Goal: Find specific page/section: Find specific page/section

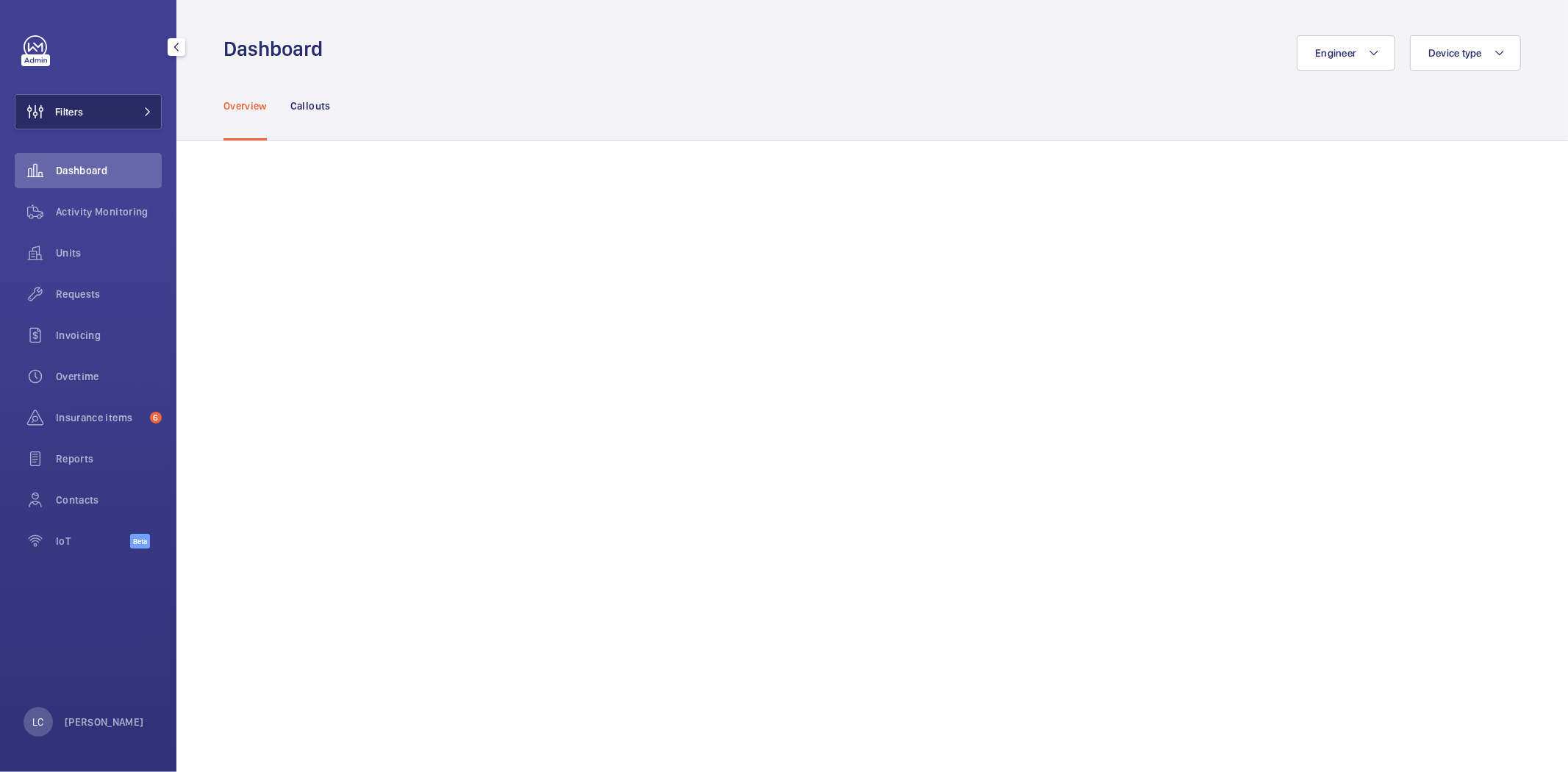
click at [75, 116] on span "Filters" at bounding box center [68, 111] width 28 height 14
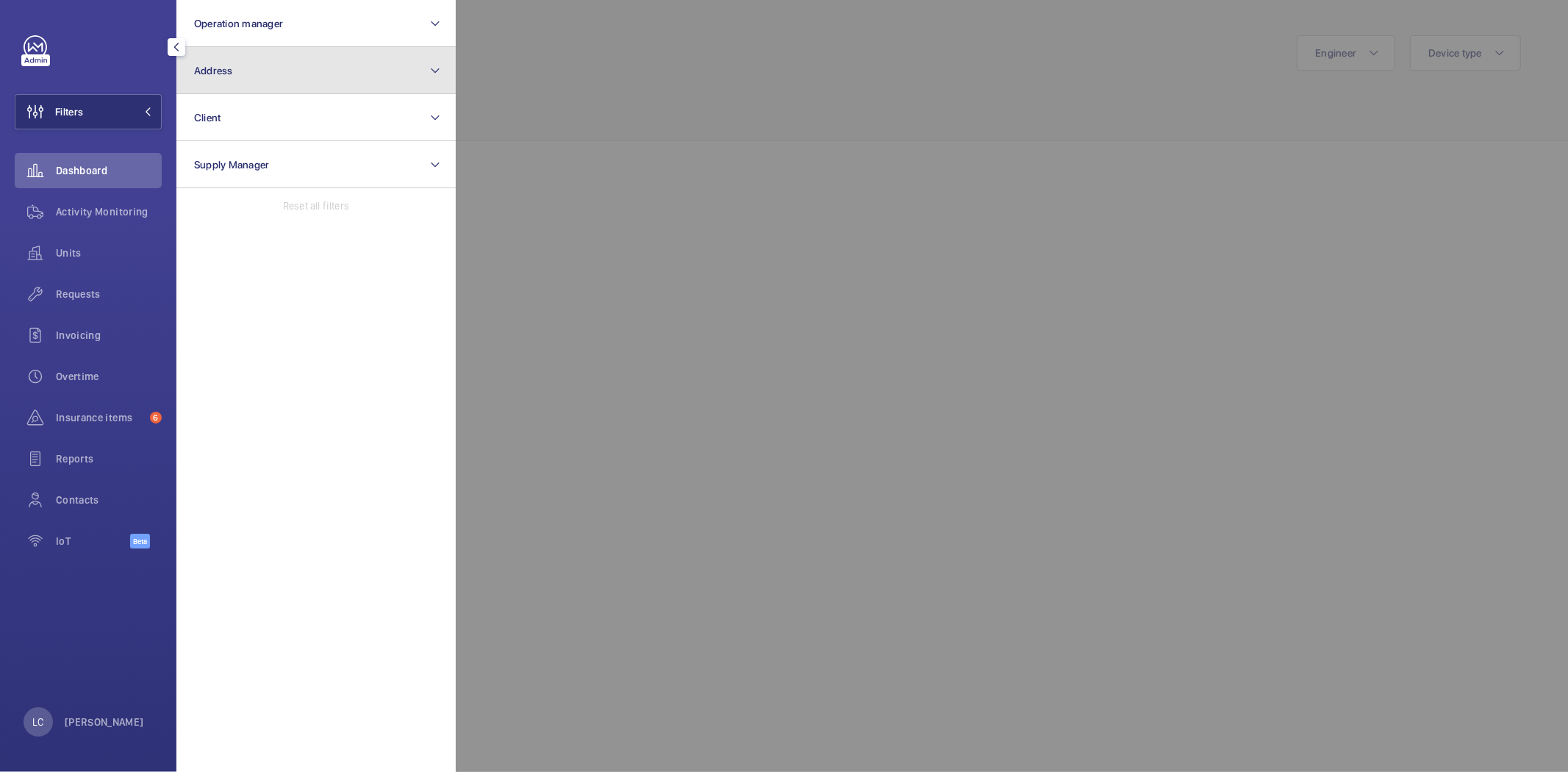
click at [321, 55] on button "Address" at bounding box center [316, 70] width 279 height 47
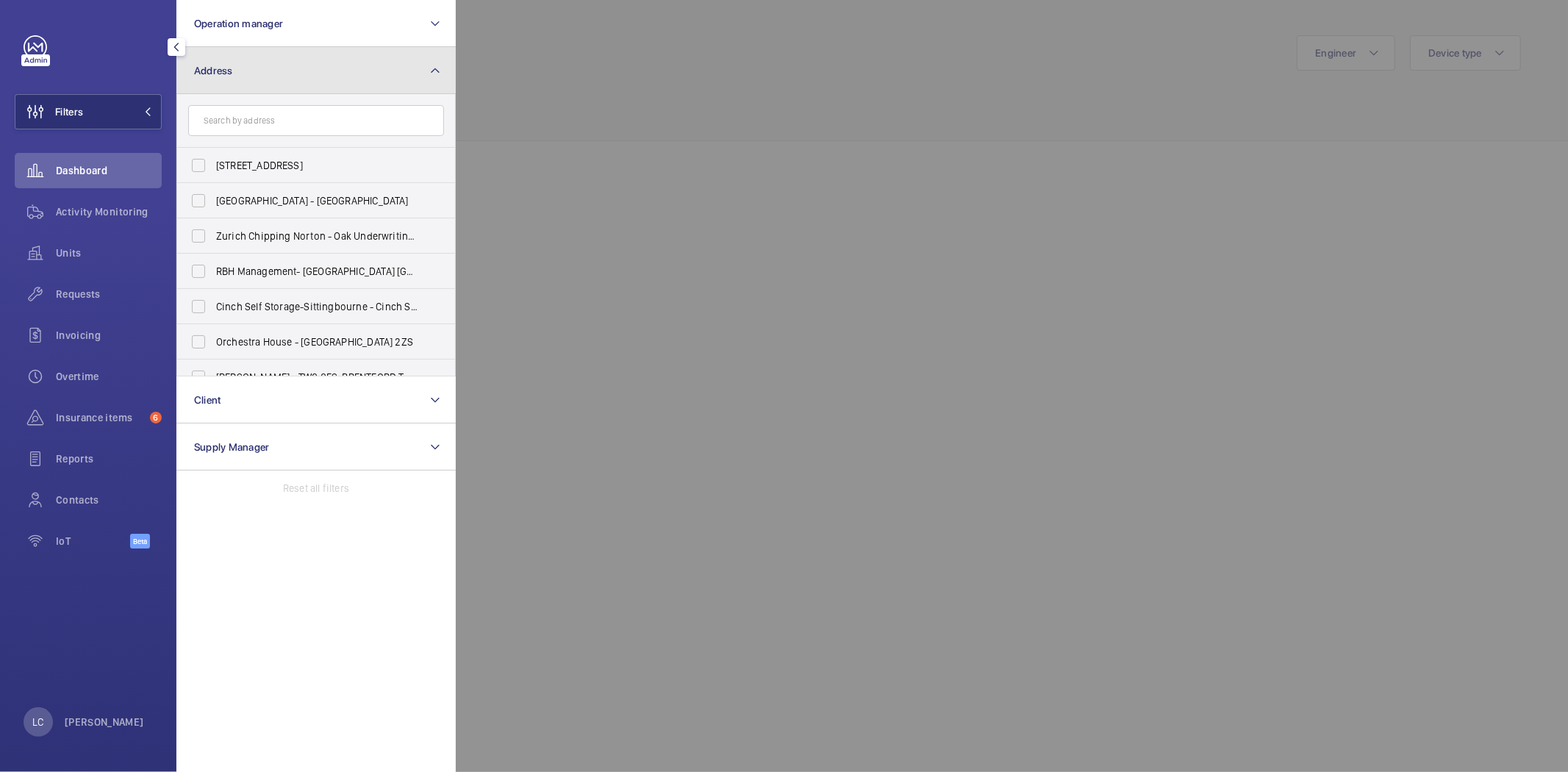
click at [279, 71] on button "Address" at bounding box center [316, 70] width 279 height 47
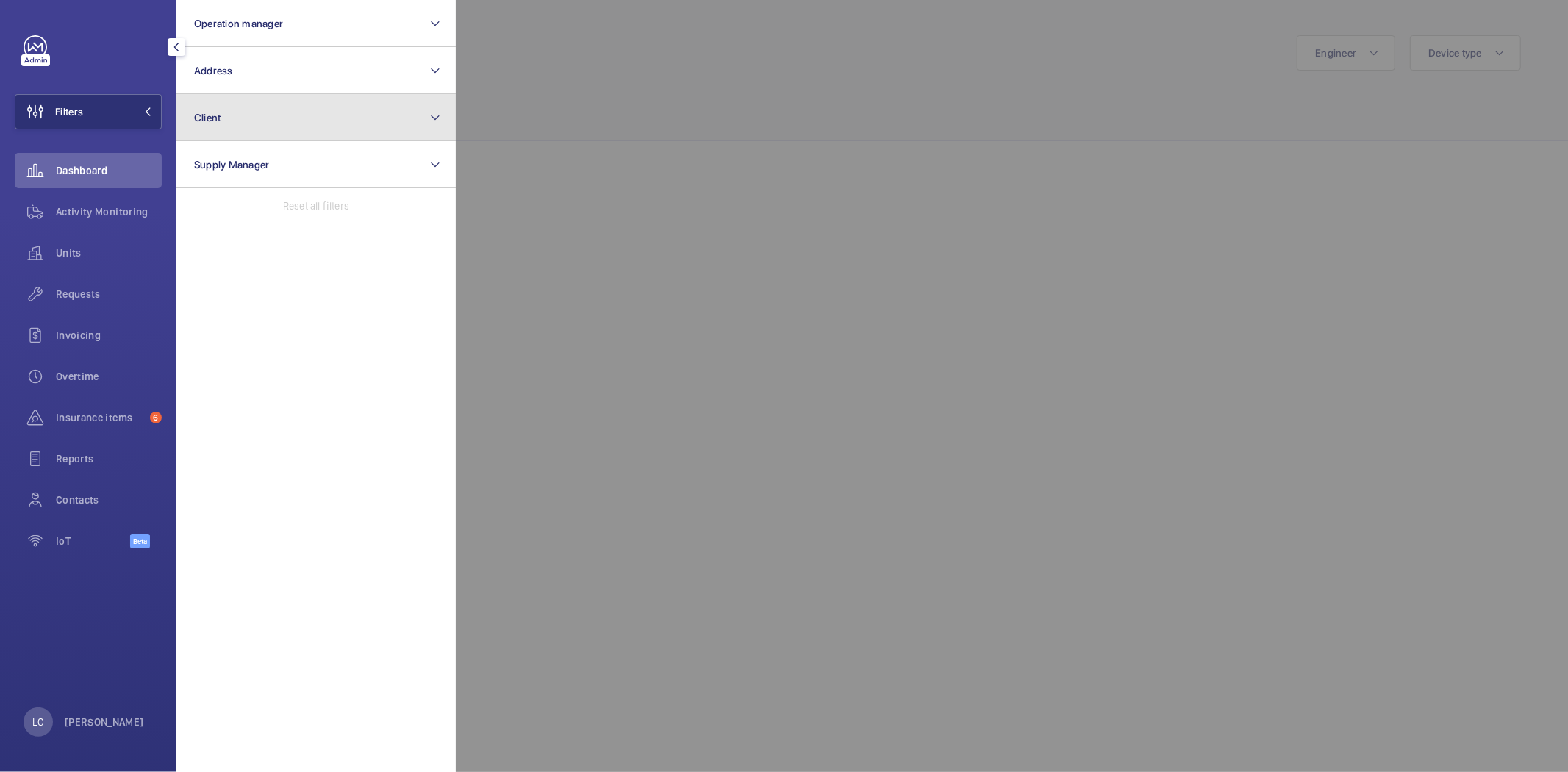
click at [262, 119] on button "Client" at bounding box center [316, 117] width 279 height 47
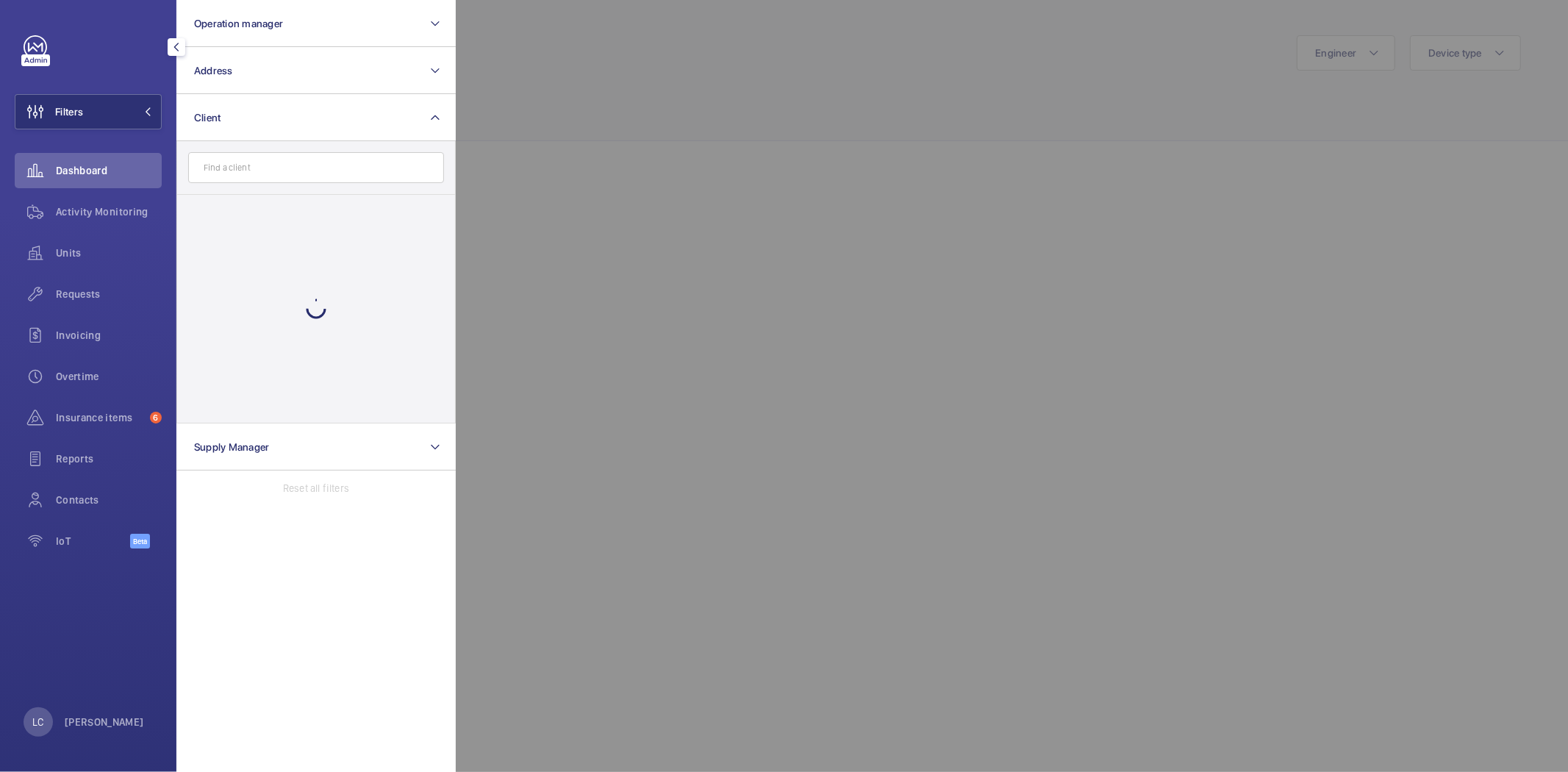
click at [256, 169] on input "text" at bounding box center [316, 167] width 256 height 31
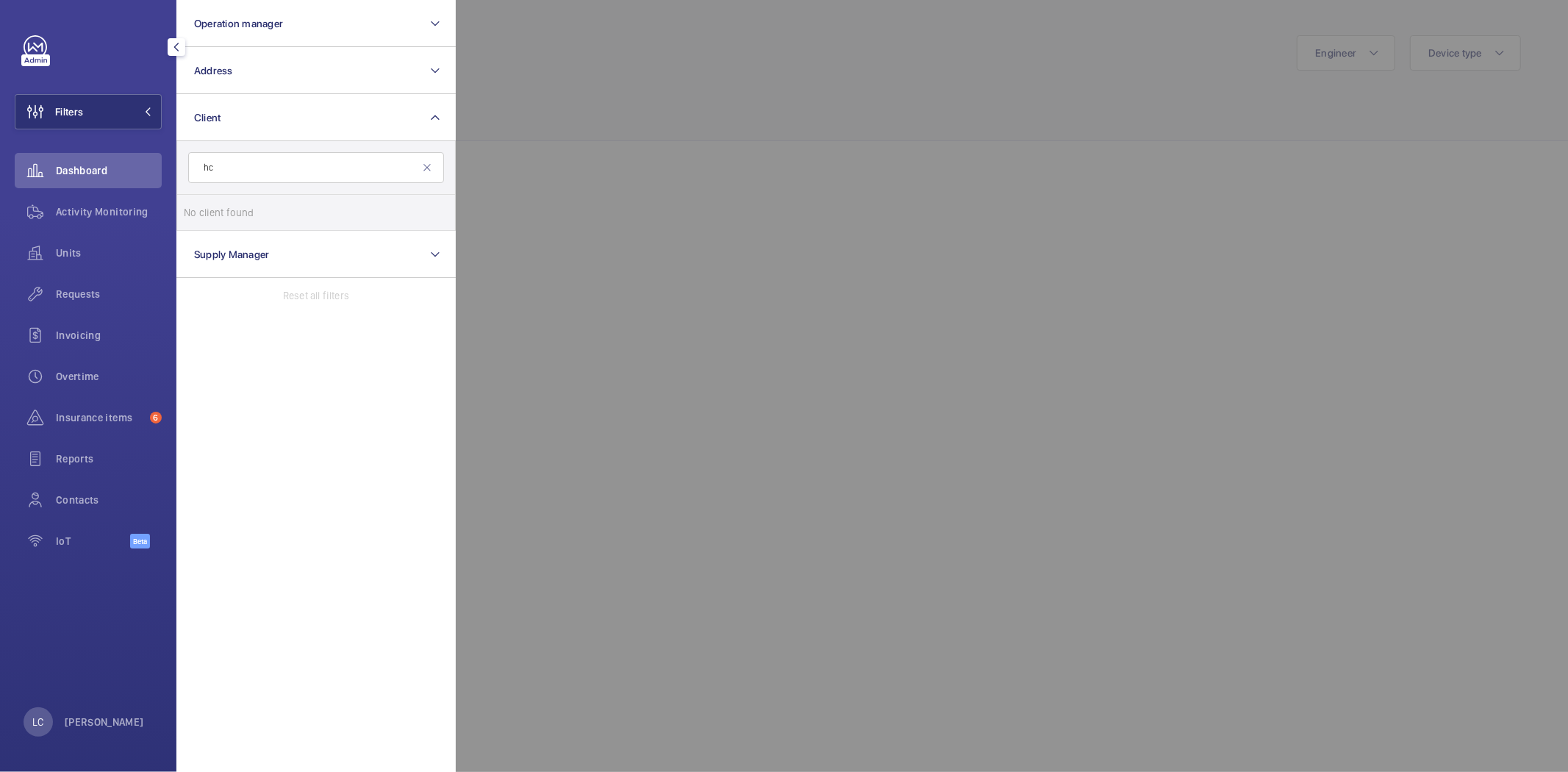
click at [250, 169] on input "hc" at bounding box center [316, 167] width 256 height 31
click at [250, 169] on input "hg" at bounding box center [316, 167] width 256 height 31
type input "h"
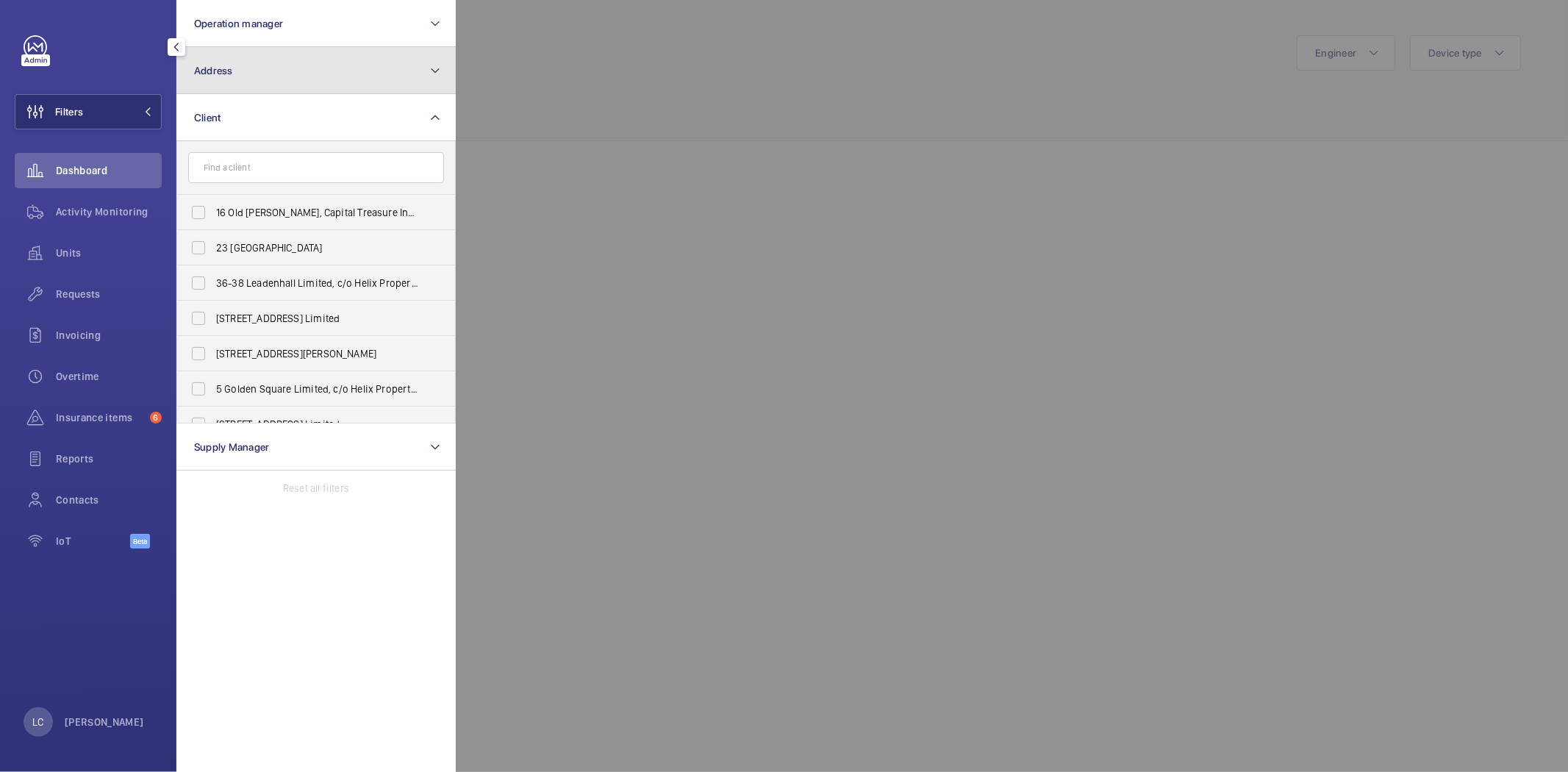
click at [231, 64] on span "Address" at bounding box center [214, 70] width 39 height 12
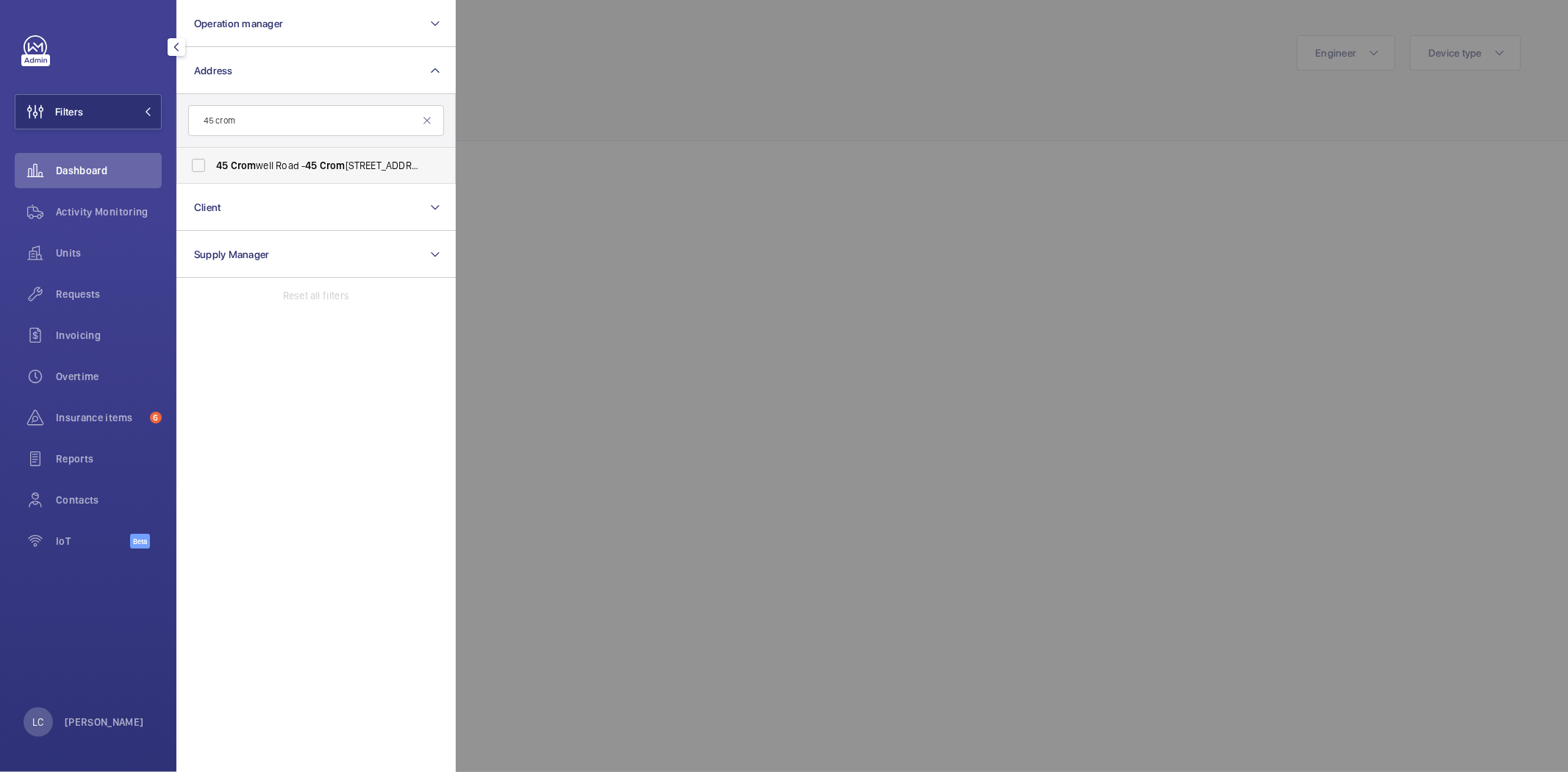
type input "45 crom"
click at [219, 155] on label "45 Crom well Road - 45 Crom well Rd, LONDON SW7 2ED" at bounding box center [305, 165] width 256 height 36
click at [213, 155] on input "45 Crom well Road - 45 Crom well Rd, LONDON SW7 2ED" at bounding box center [198, 166] width 30 height 30
checkbox input "true"
click at [568, 167] on div at bounding box center [1239, 386] width 1568 height 772
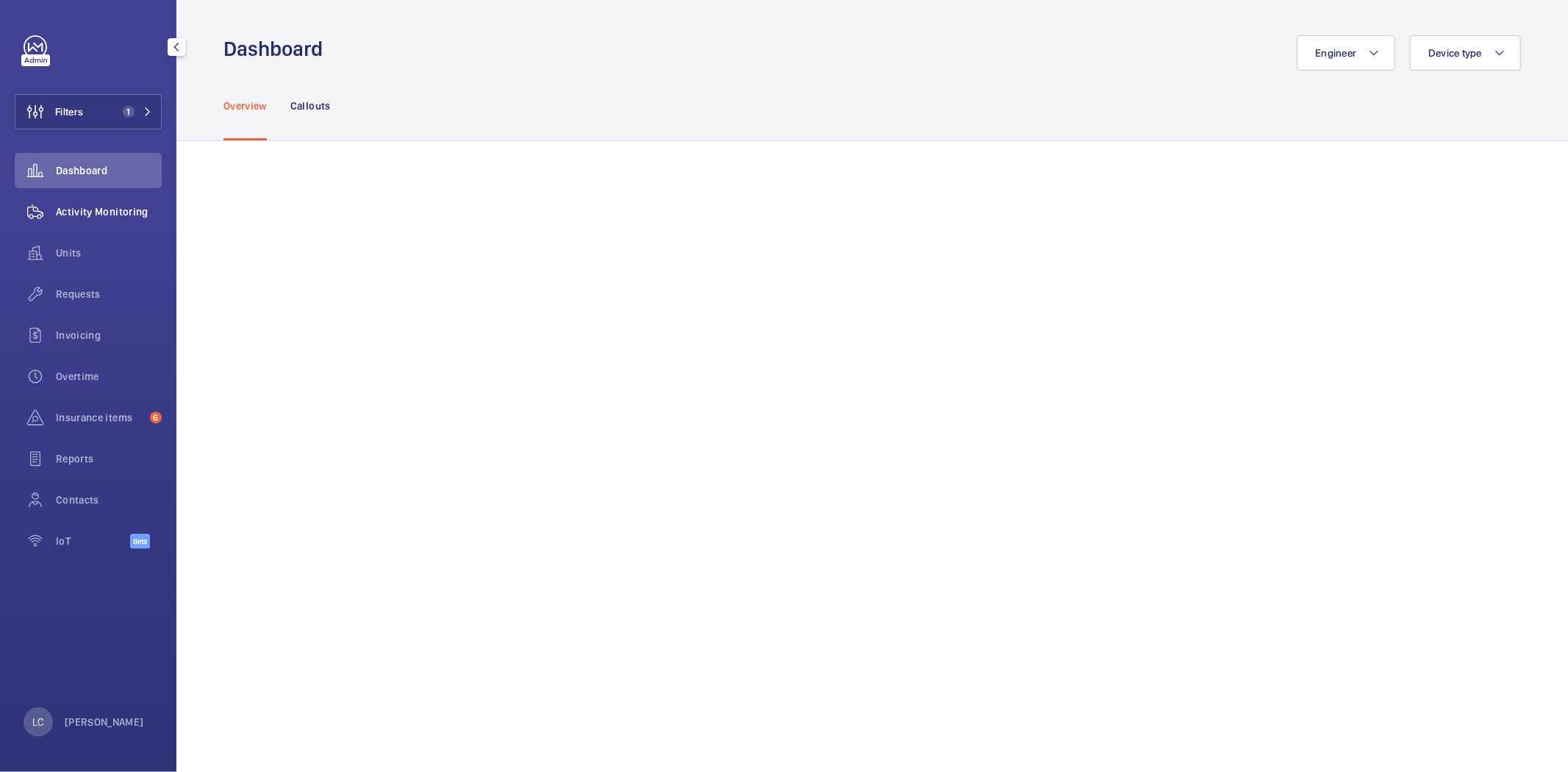
click at [77, 214] on span "Activity Monitoring" at bounding box center [109, 211] width 106 height 14
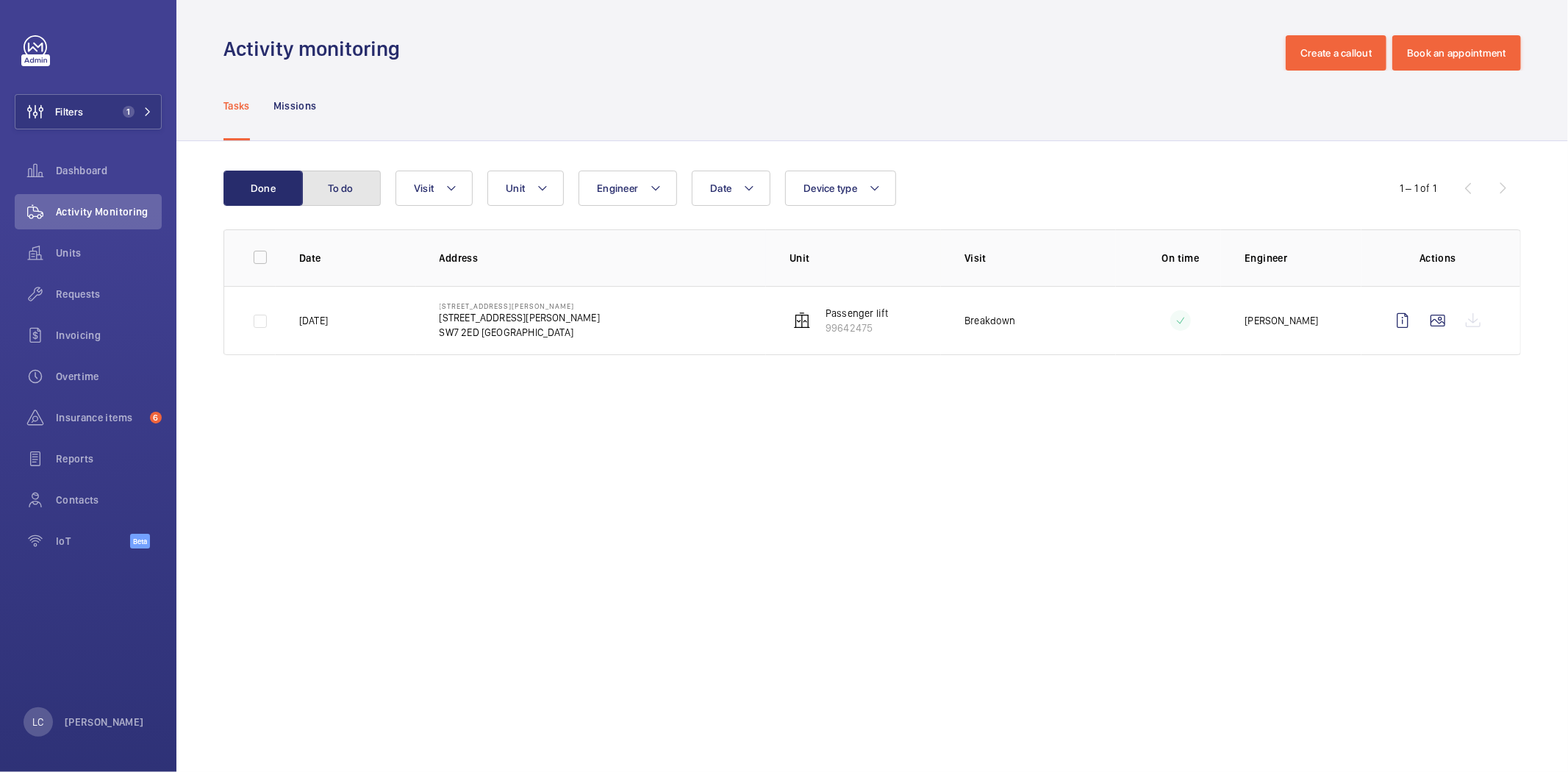
click at [360, 182] on button "To do" at bounding box center [341, 188] width 79 height 36
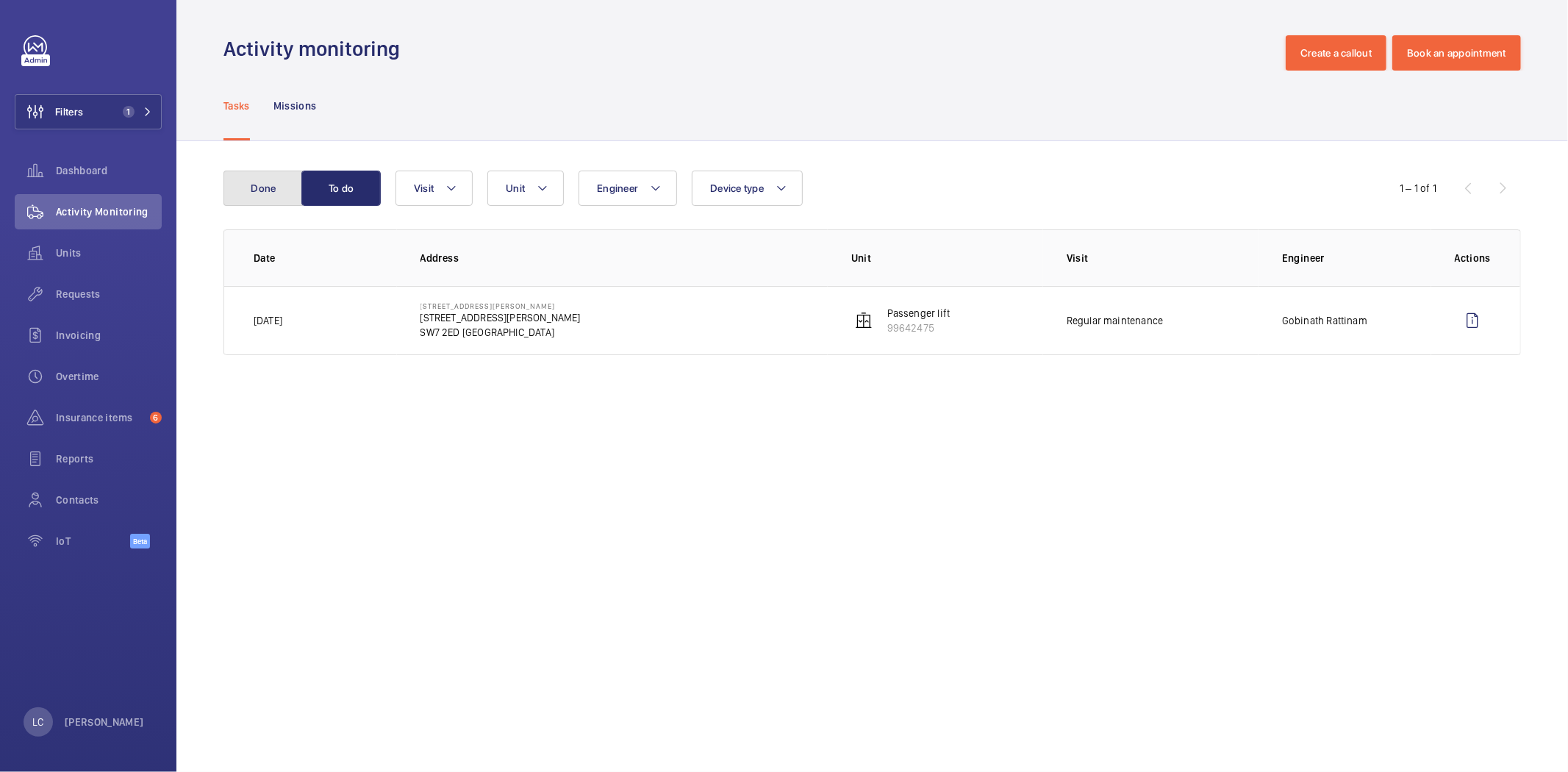
click at [250, 193] on button "Done" at bounding box center [263, 188] width 79 height 36
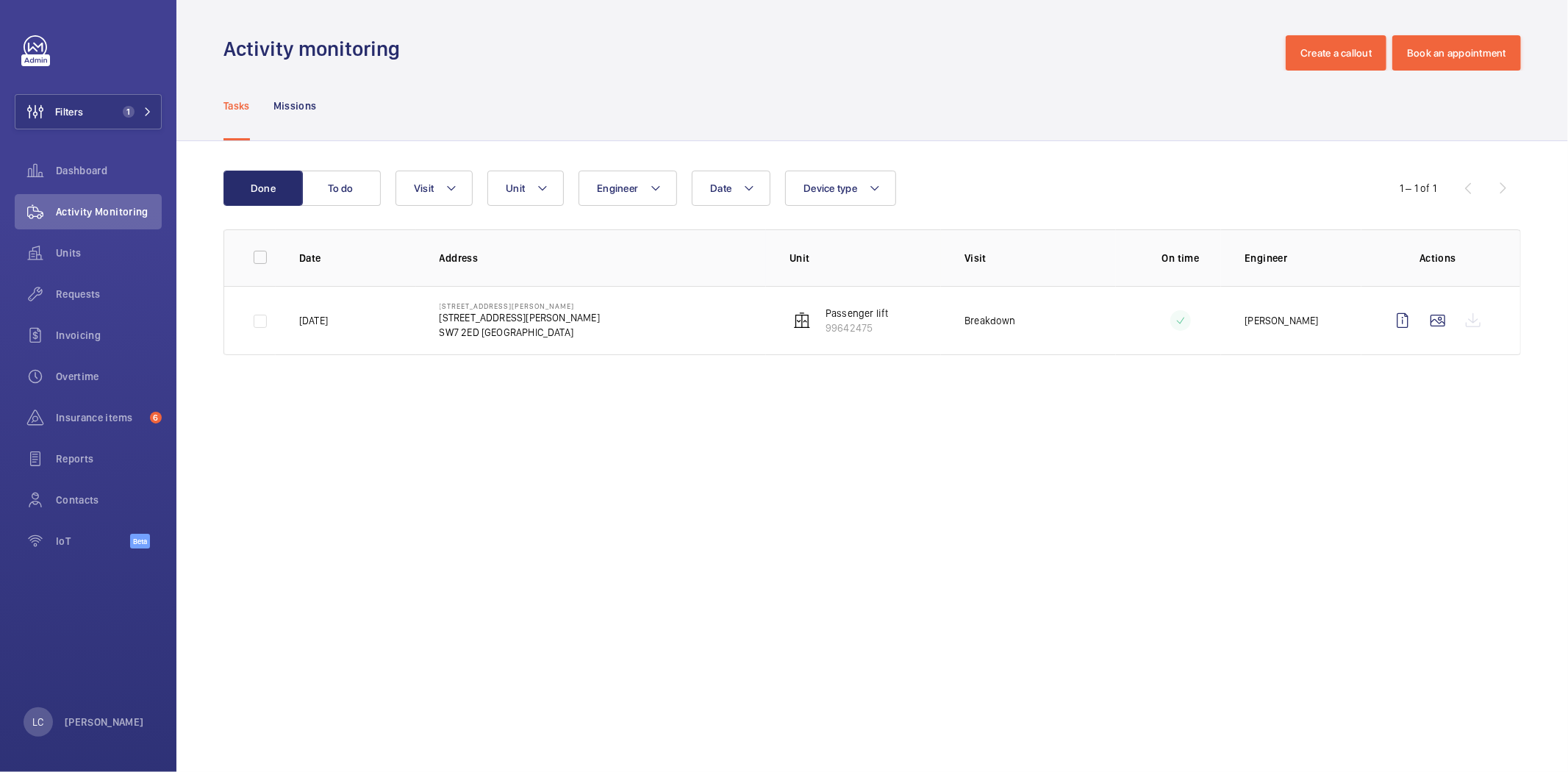
click at [235, 114] on div "Tasks" at bounding box center [236, 105] width 26 height 70
click at [238, 106] on p "Tasks" at bounding box center [236, 105] width 26 height 14
click at [291, 105] on p "Missions" at bounding box center [295, 105] width 43 height 14
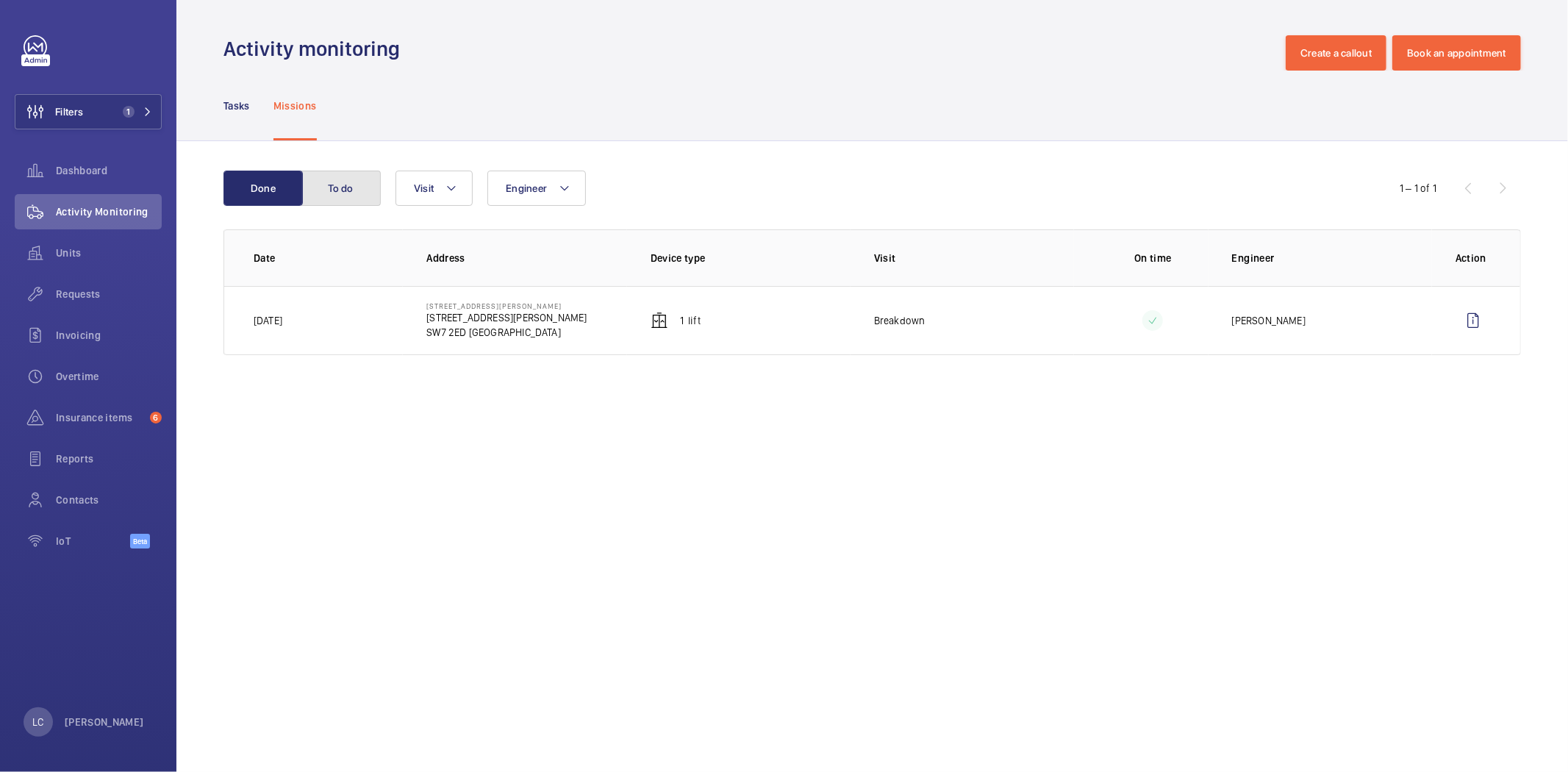
click at [329, 172] on button "To do" at bounding box center [341, 188] width 79 height 36
click at [280, 181] on button "Done" at bounding box center [263, 188] width 79 height 36
click at [71, 245] on span "Units" at bounding box center [109, 252] width 106 height 14
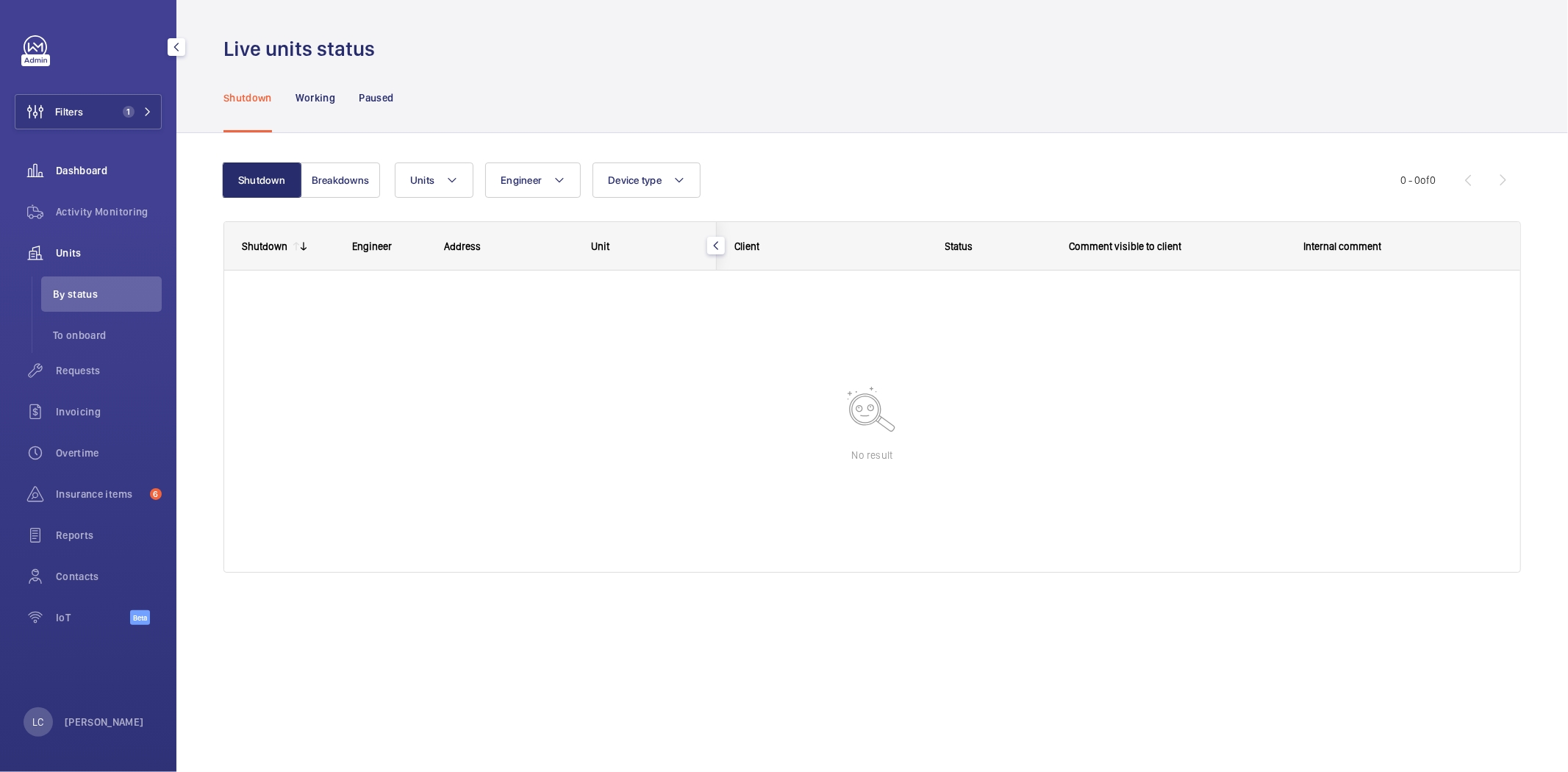
click at [94, 176] on span "Dashboard" at bounding box center [109, 170] width 106 height 14
